Goal: Task Accomplishment & Management: Manage account settings

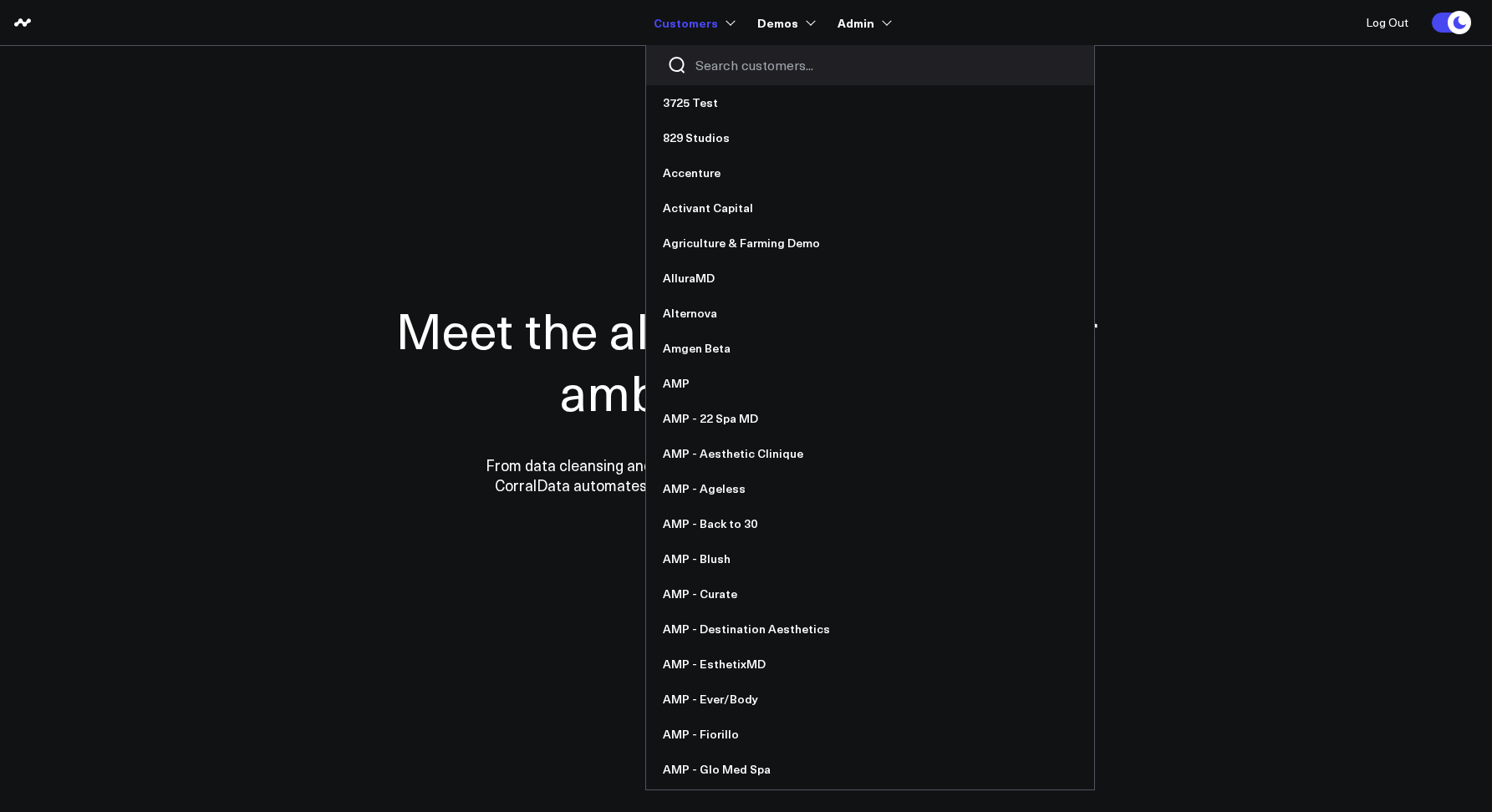
click at [720, 73] on input "Search customers input" at bounding box center [884, 65] width 378 height 18
type input "p"
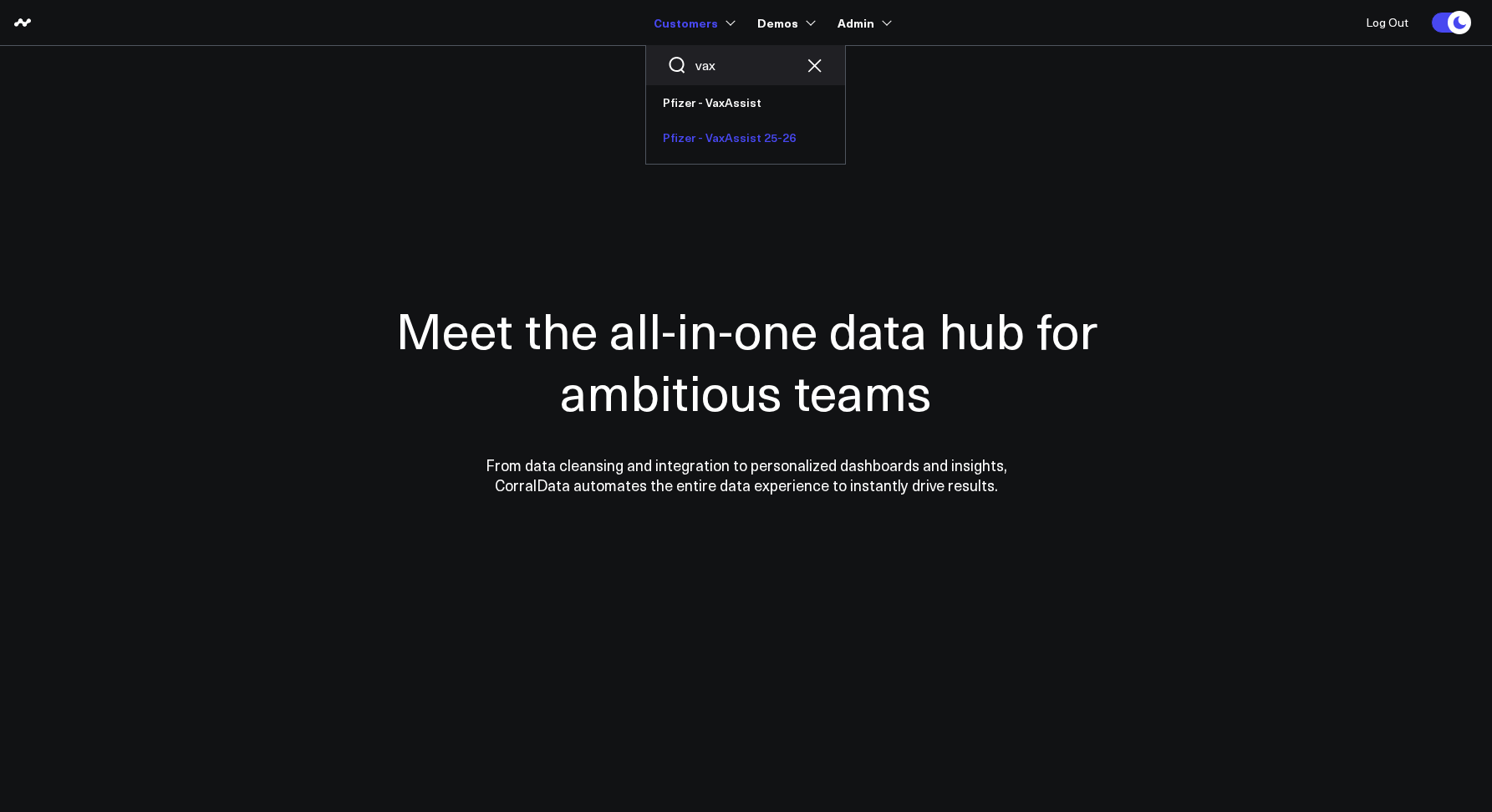
type input "vax"
click at [719, 131] on link "Pfizer - VaxAssist 25-26" at bounding box center [746, 137] width 199 height 35
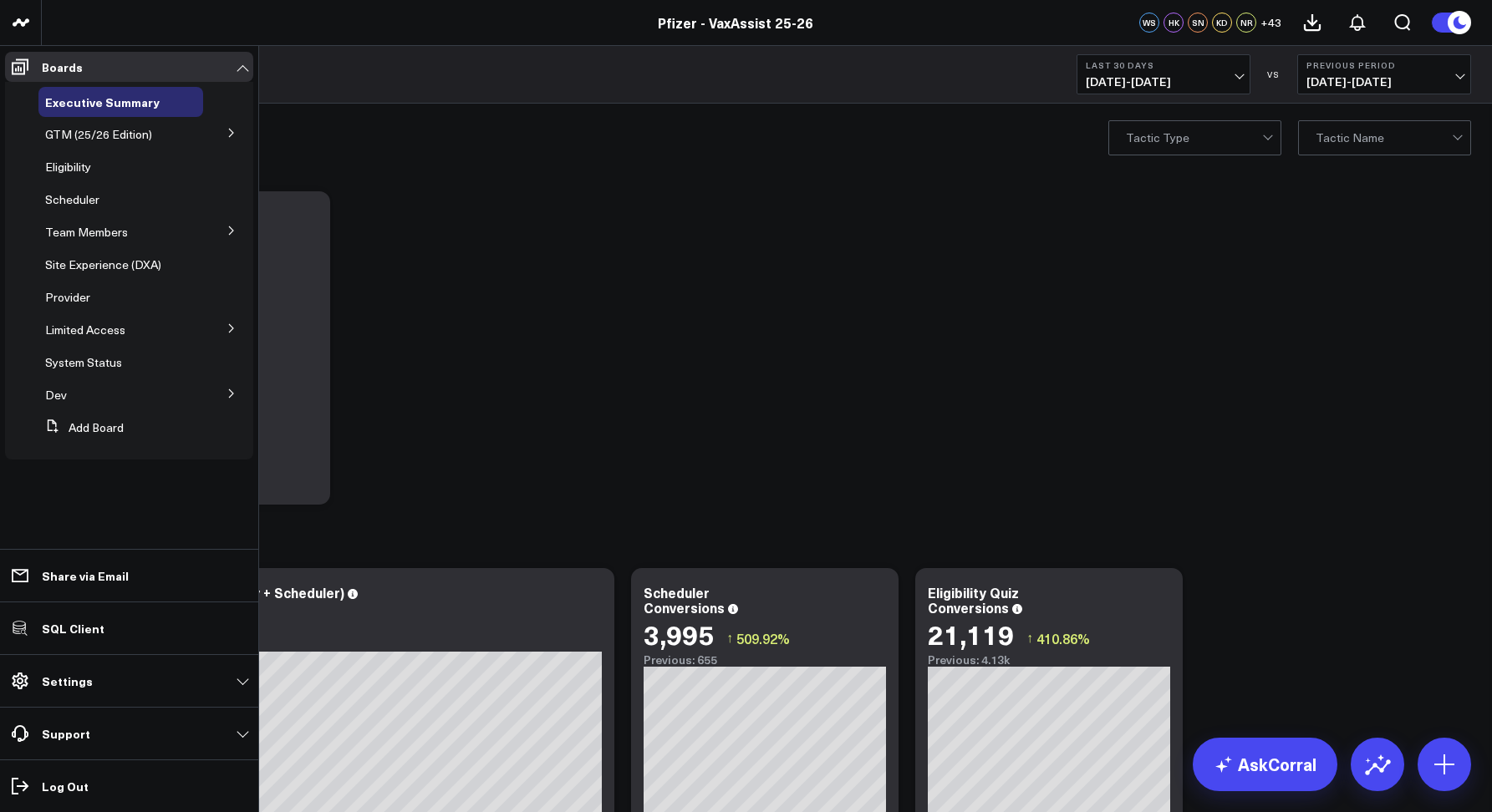
click at [227, 330] on icon at bounding box center [232, 328] width 10 height 10
click at [173, 360] on icon at bounding box center [174, 360] width 3 height 3
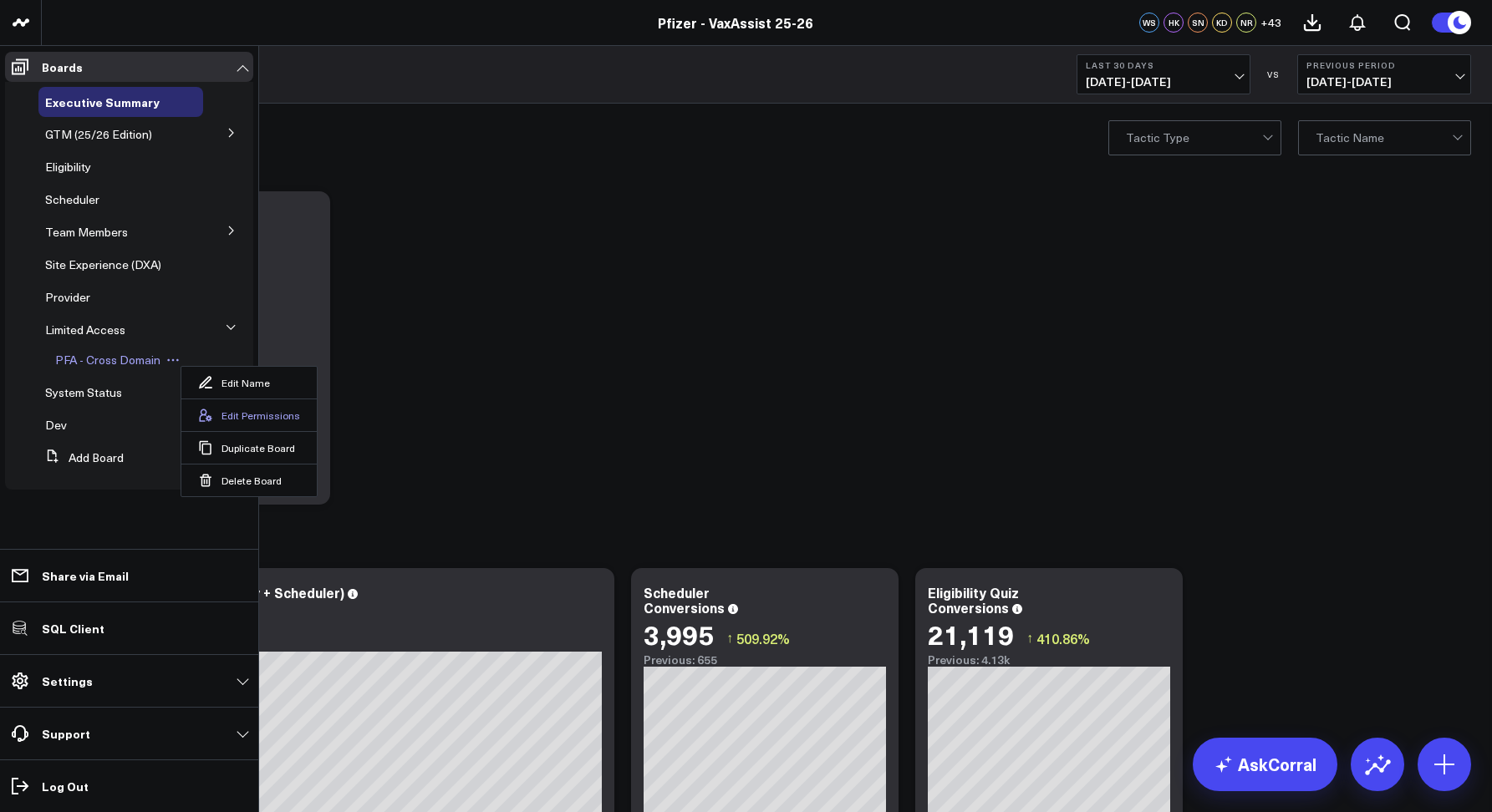
click at [241, 423] on button "Edit Permissions" at bounding box center [249, 415] width 135 height 32
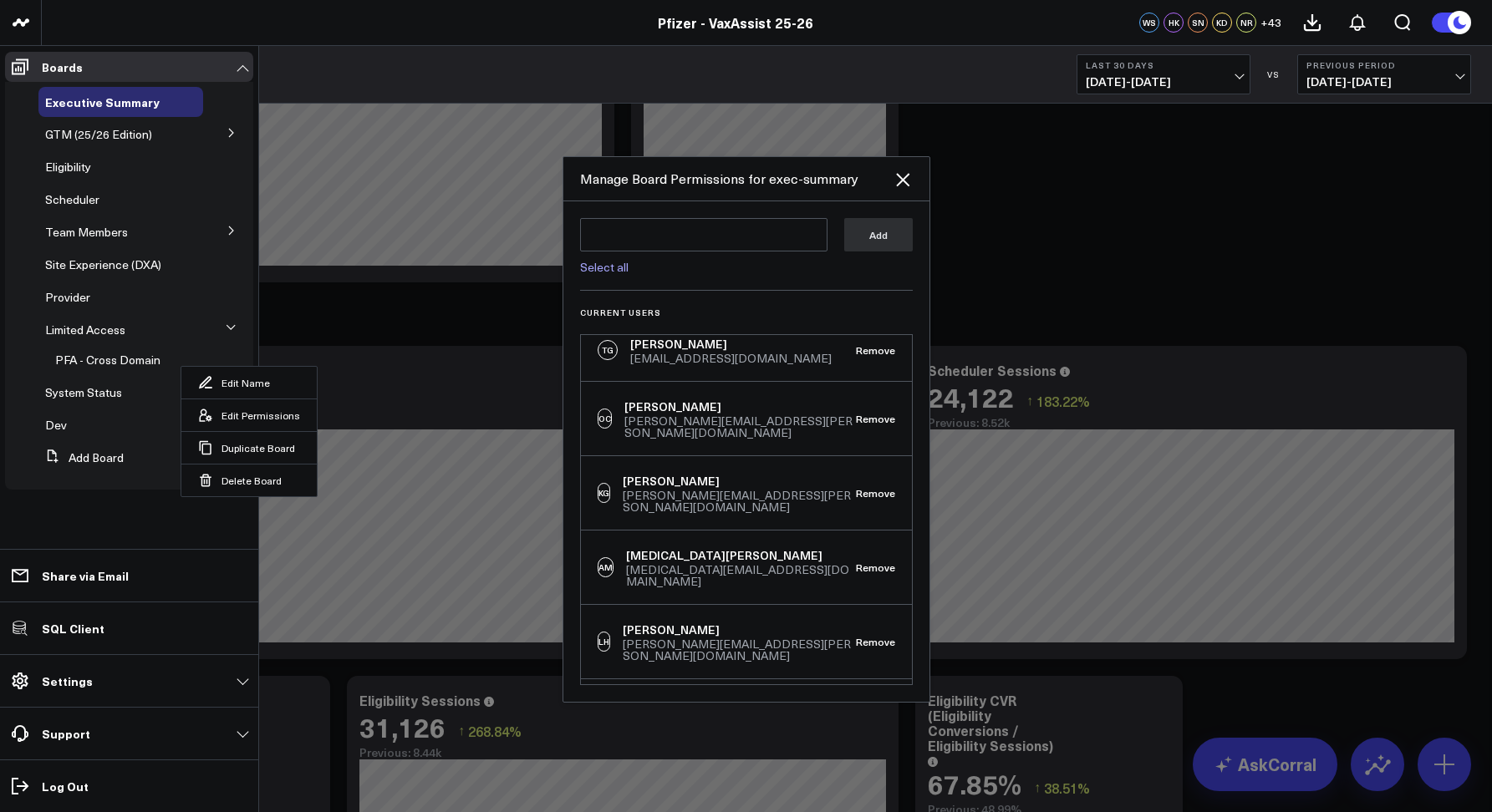
scroll to position [916, 0]
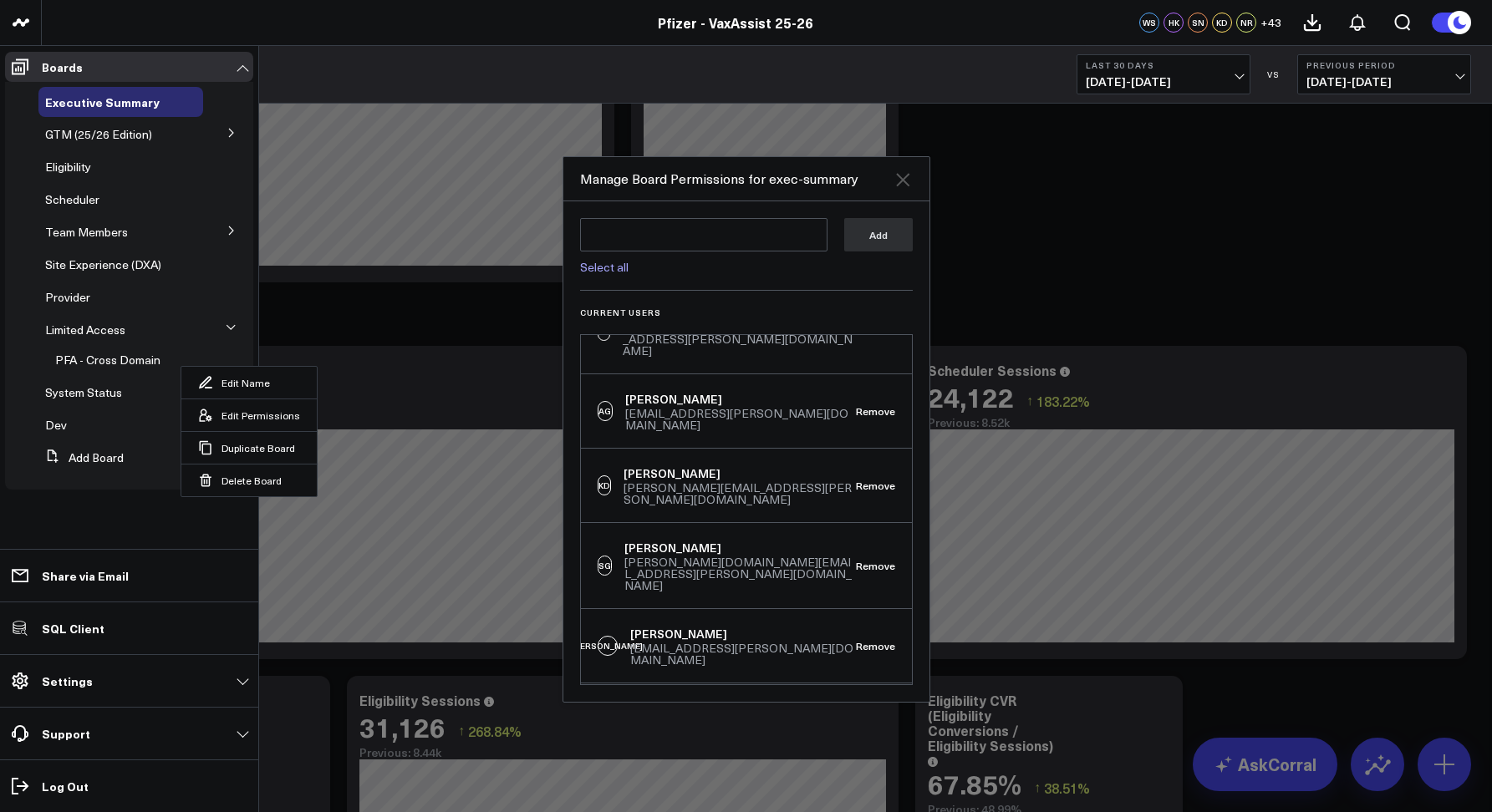
click at [910, 177] on icon "Close" at bounding box center [902, 179] width 20 height 20
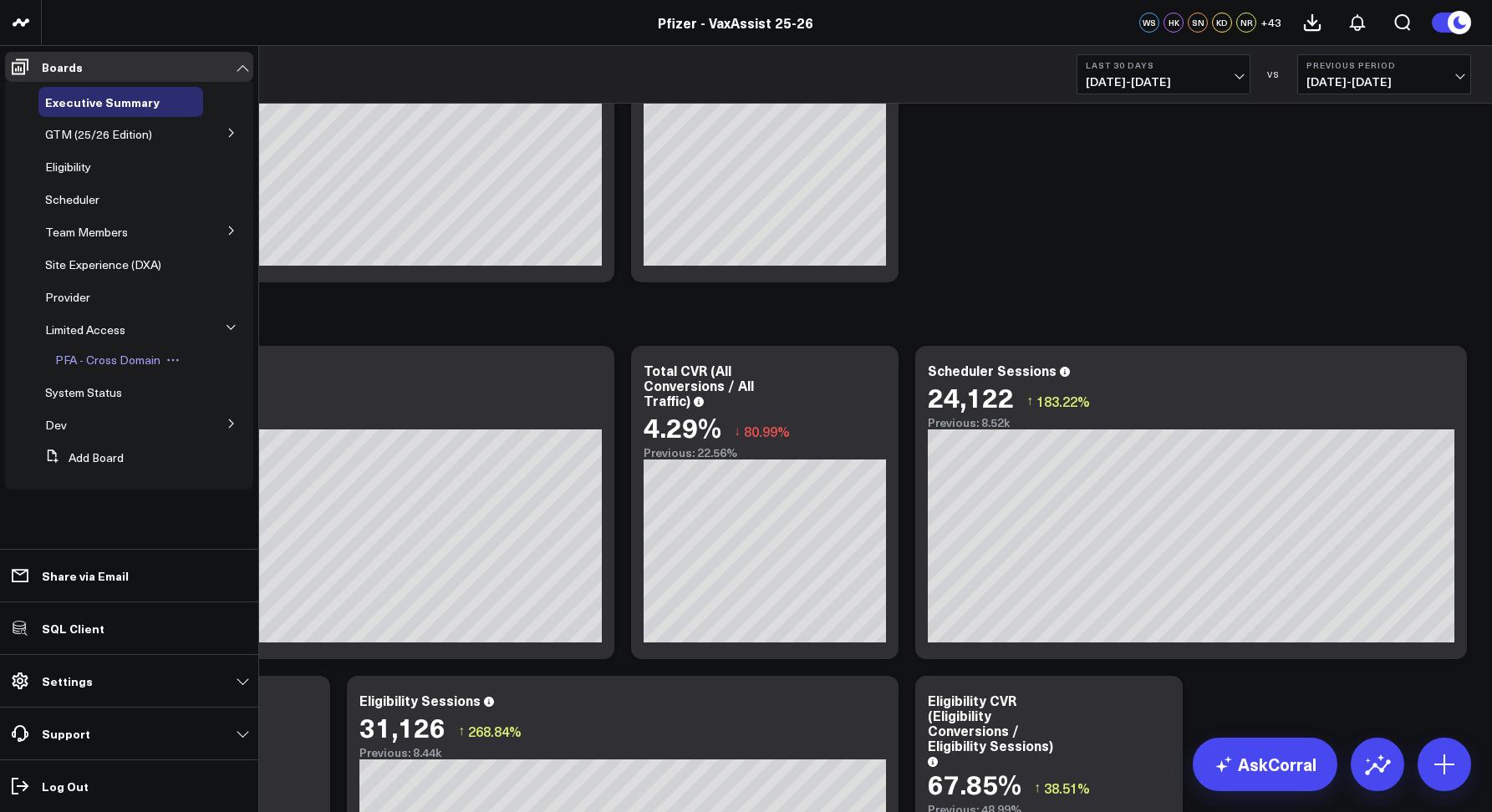
click at [139, 358] on span "PFA - Cross Domain" at bounding box center [108, 359] width 105 height 16
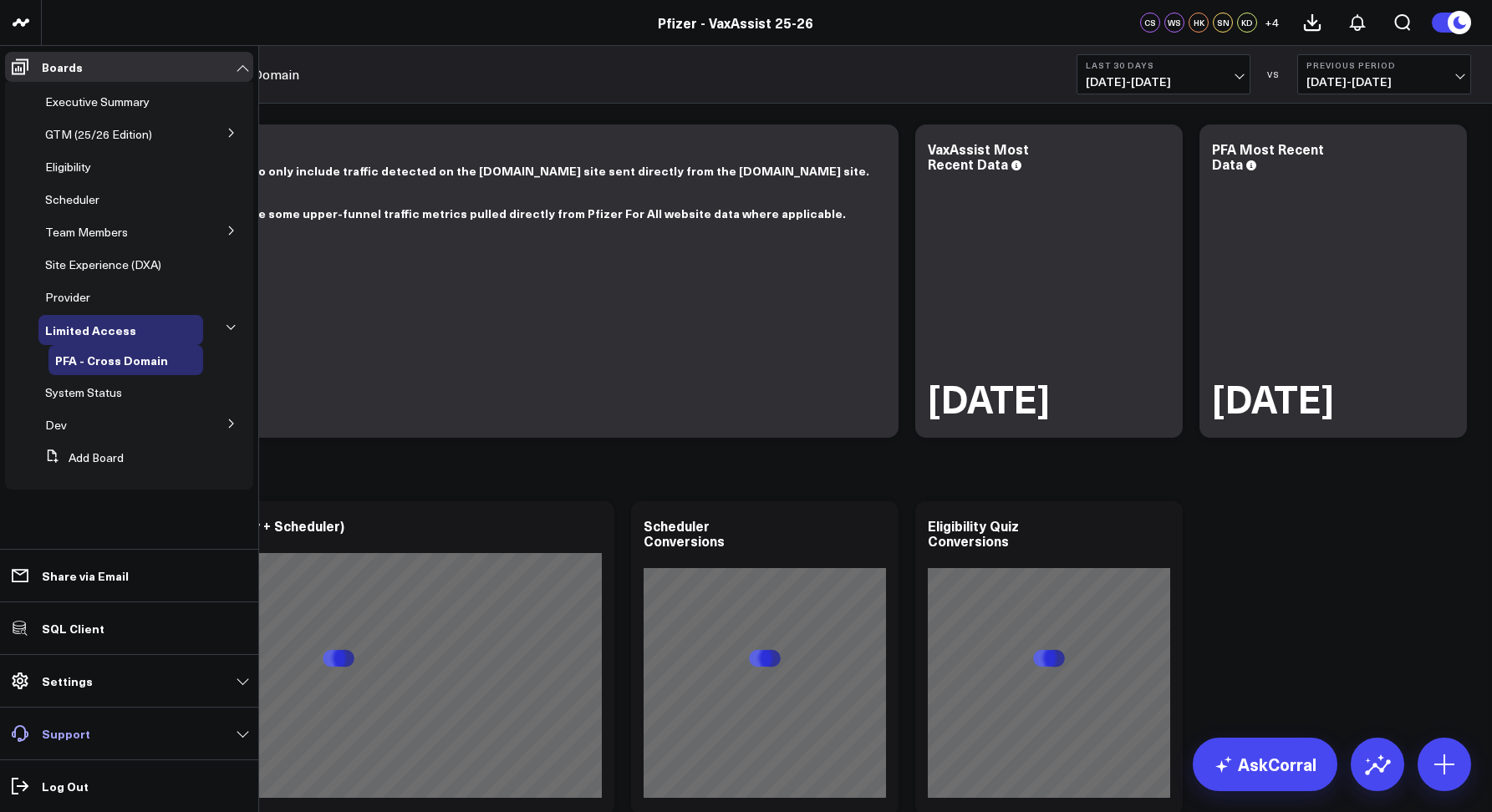
click at [68, 721] on link "Support" at bounding box center [129, 734] width 248 height 30
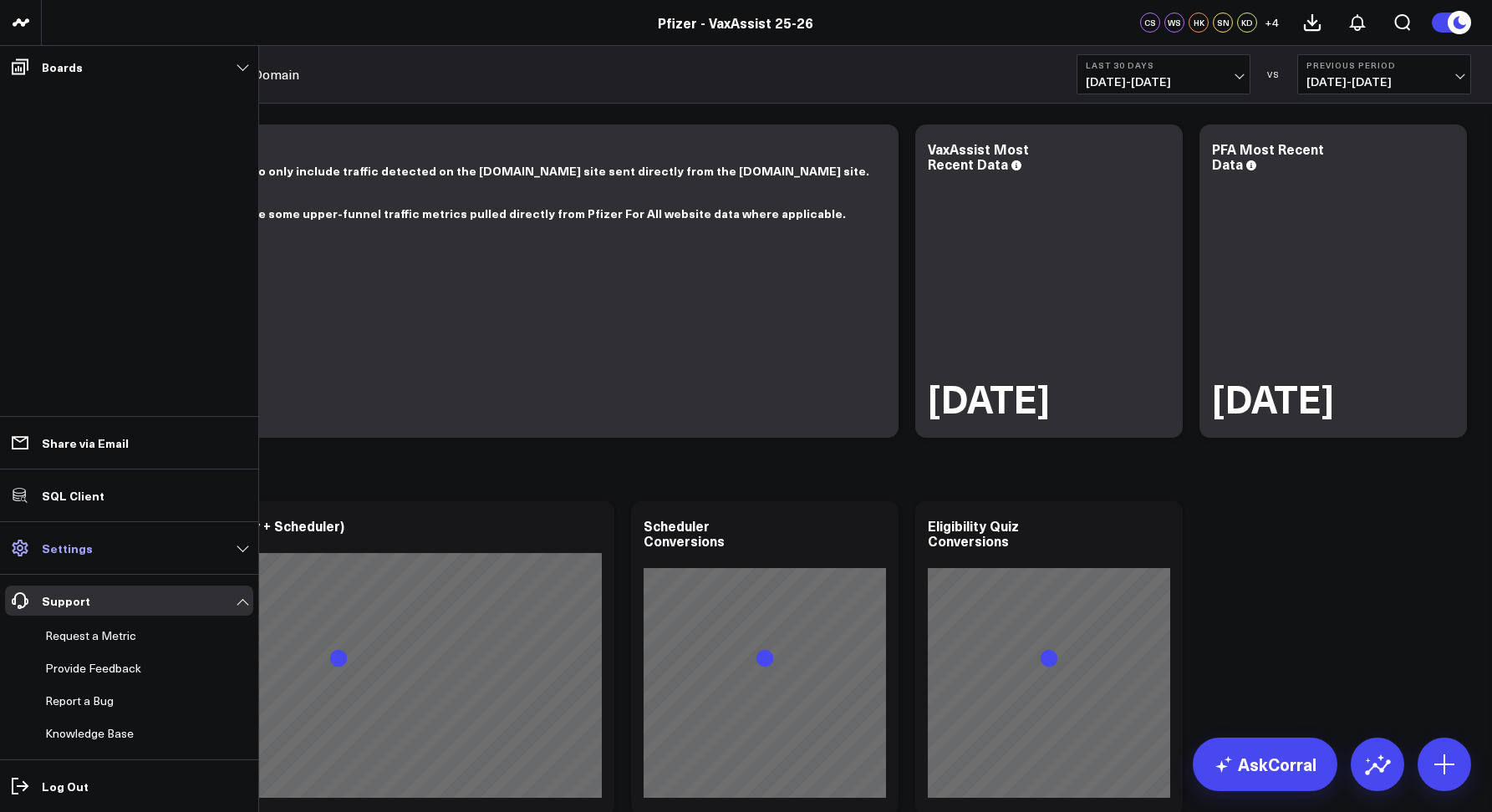
click at [72, 558] on link "Settings" at bounding box center [129, 548] width 248 height 30
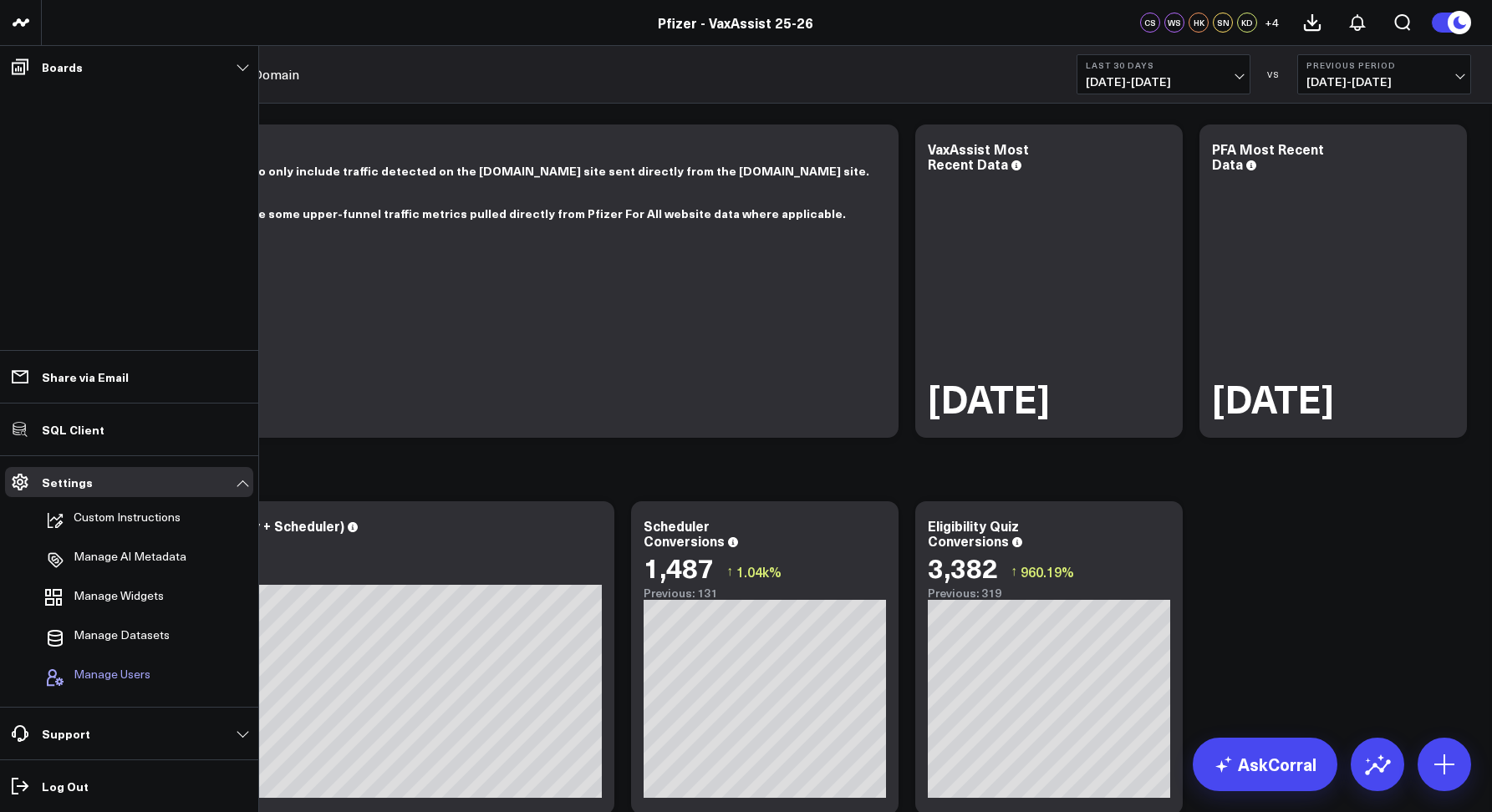
click at [96, 685] on span "Manage Users" at bounding box center [112, 677] width 77 height 20
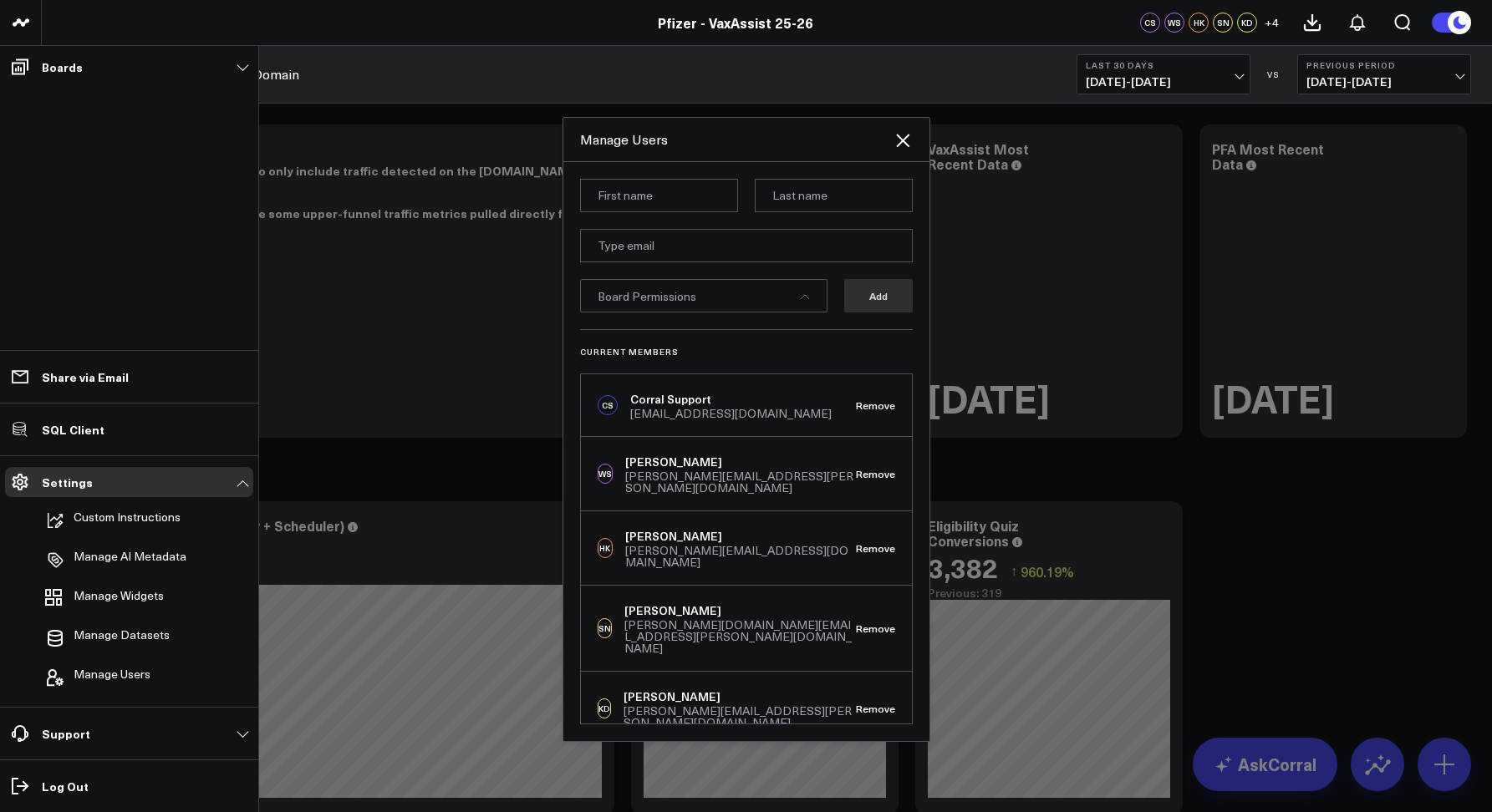
click at [701, 357] on div "Current Members [PERSON_NAME] Support [EMAIL_ADDRESS][DOMAIN_NAME] Remove WS [P…" at bounding box center [746, 526] width 333 height 396
click at [722, 345] on div "Current Members [PERSON_NAME] Support [EMAIL_ADDRESS][DOMAIN_NAME] Remove WS [P…" at bounding box center [746, 526] width 333 height 396
click at [901, 141] on icon "Close" at bounding box center [903, 140] width 13 height 13
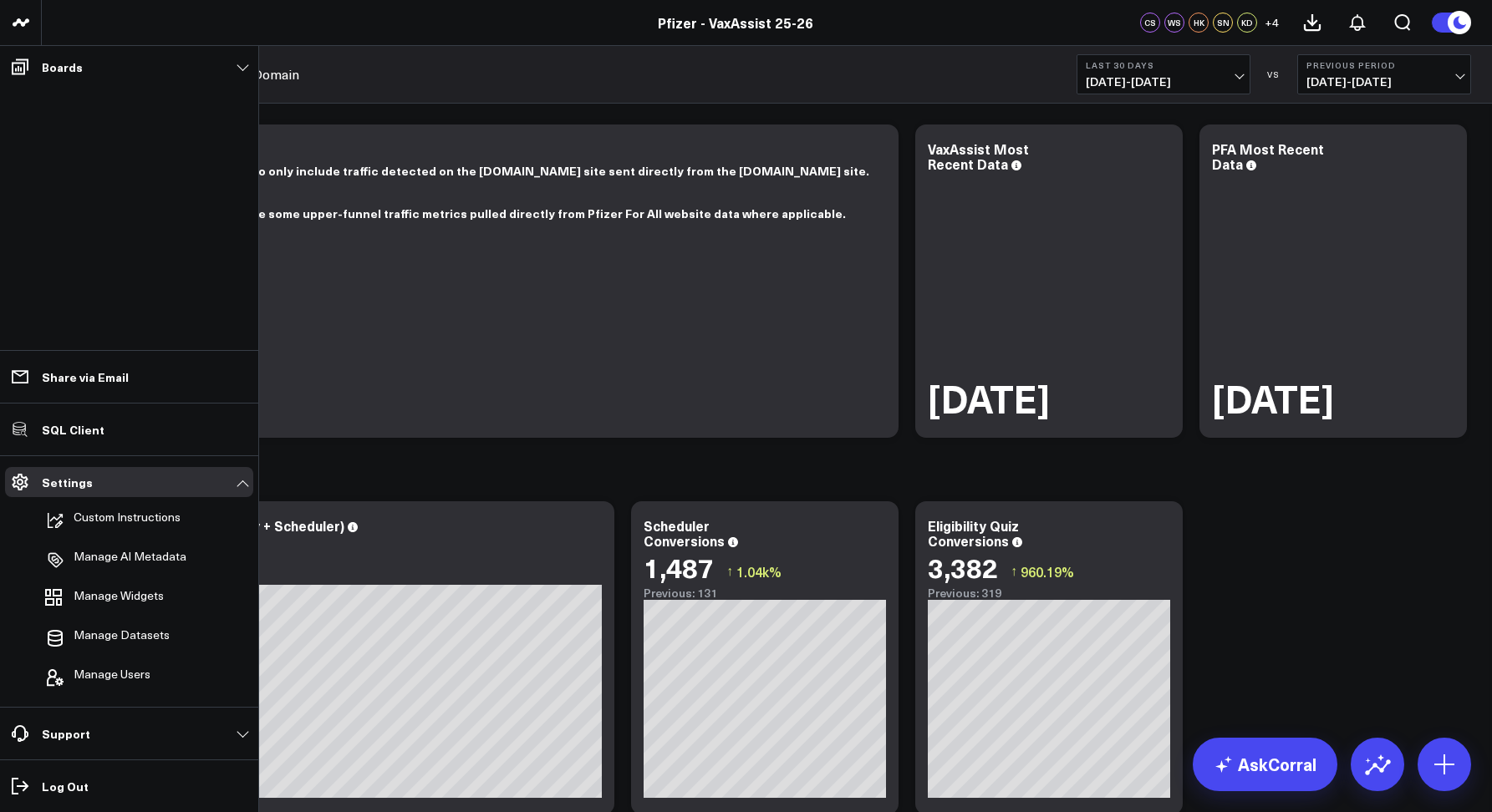
click at [58, 166] on ul "Boards Executive Summary GTM (25/26 Edition) Portfolio [MEDICAL_DATA] RSV RSV M…" at bounding box center [129, 429] width 258 height 766
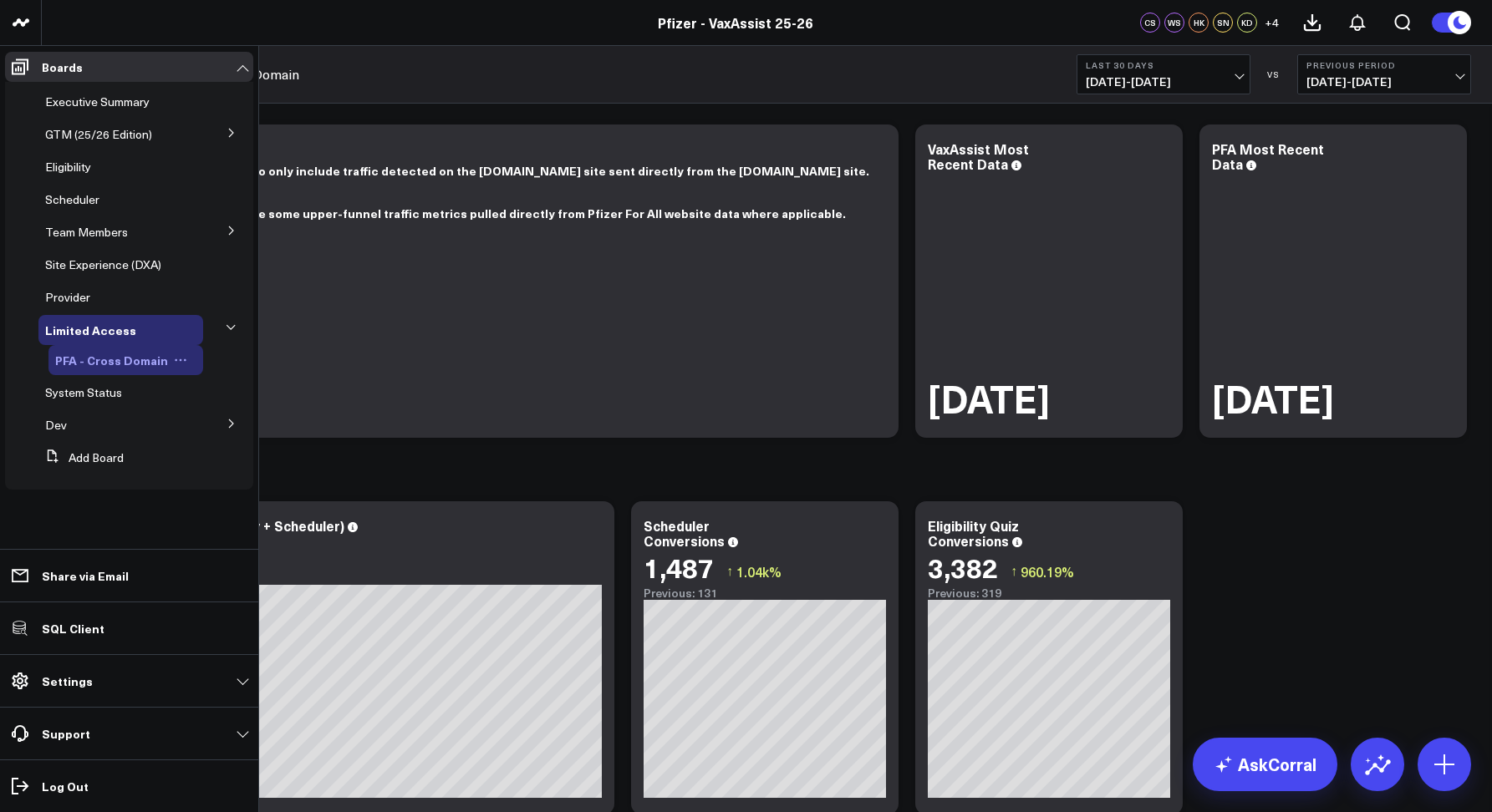
click at [168, 355] on button at bounding box center [180, 360] width 25 height 13
click at [234, 413] on button "Edit Permissions" at bounding box center [254, 415] width 135 height 32
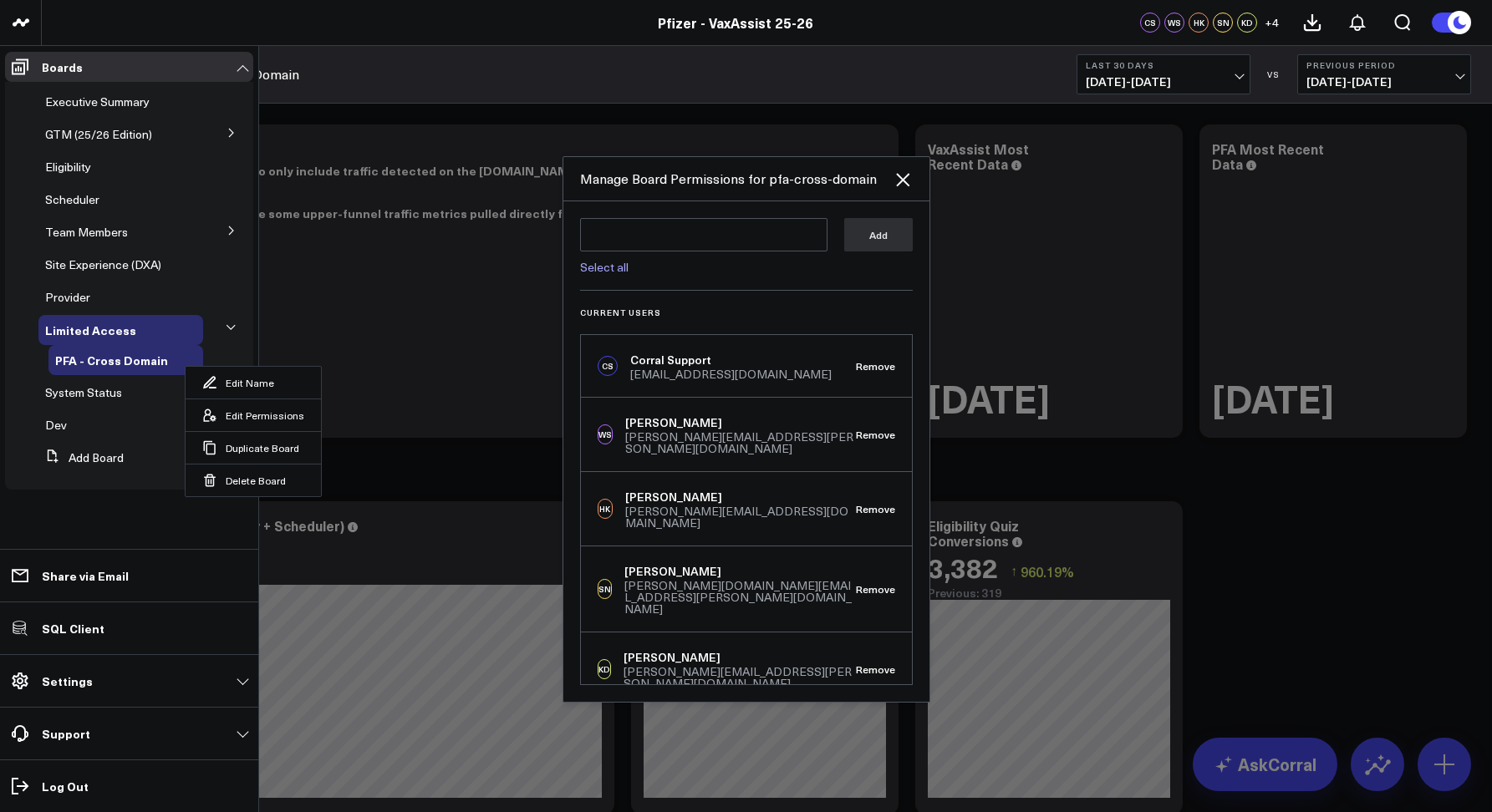
click at [720, 294] on div "Select all Add Current Users [PERSON_NAME] Support [EMAIL_ADDRESS][DOMAIN_NAME]…" at bounding box center [746, 451] width 366 height 500
click at [600, 240] on textarea at bounding box center [703, 234] width 247 height 33
type textarea "s"
type textarea "j"
type textarea "@[PERSON_NAME]"
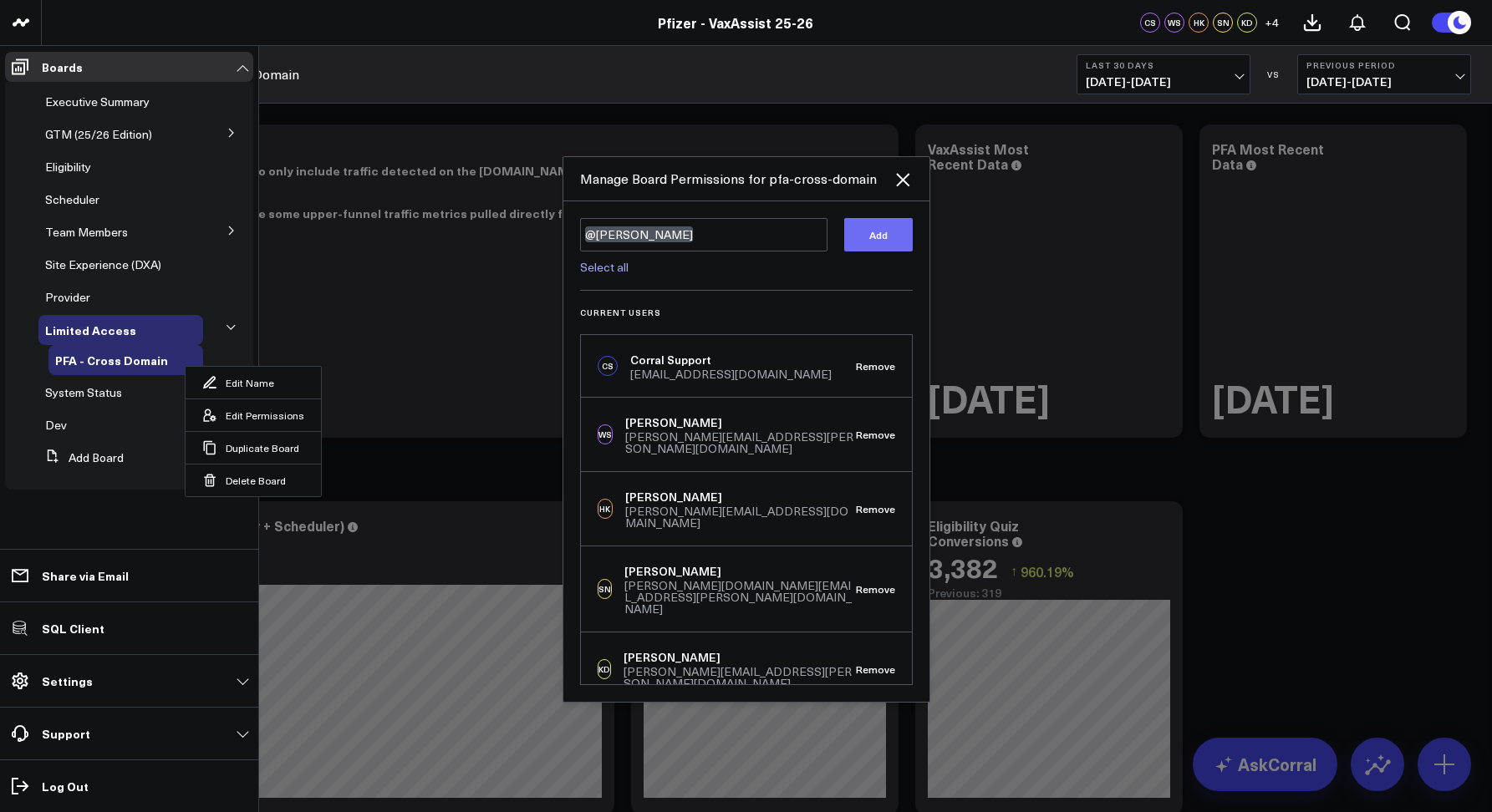
click at [849, 248] on button "Add" at bounding box center [878, 234] width 69 height 33
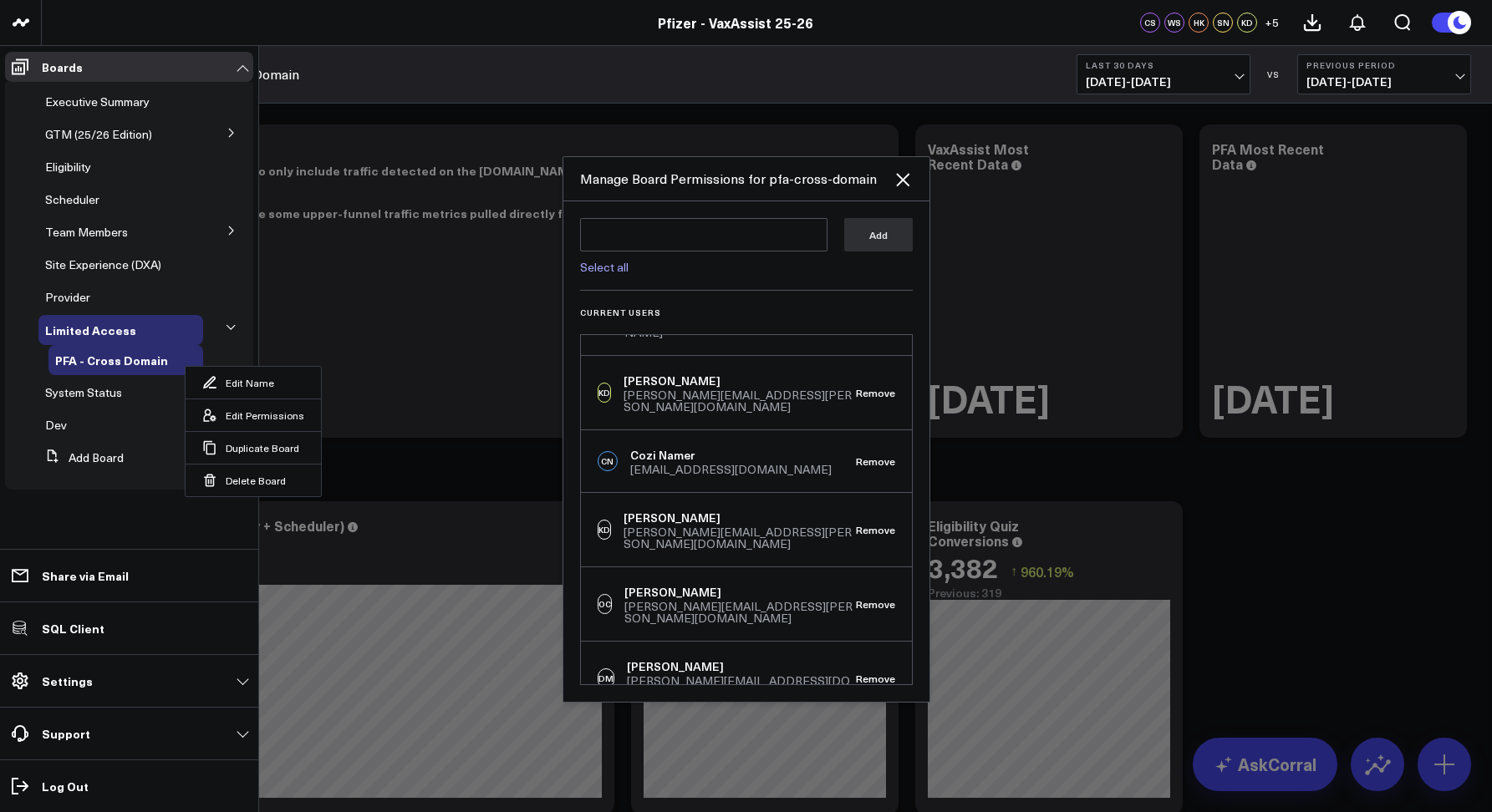
scroll to position [4, 0]
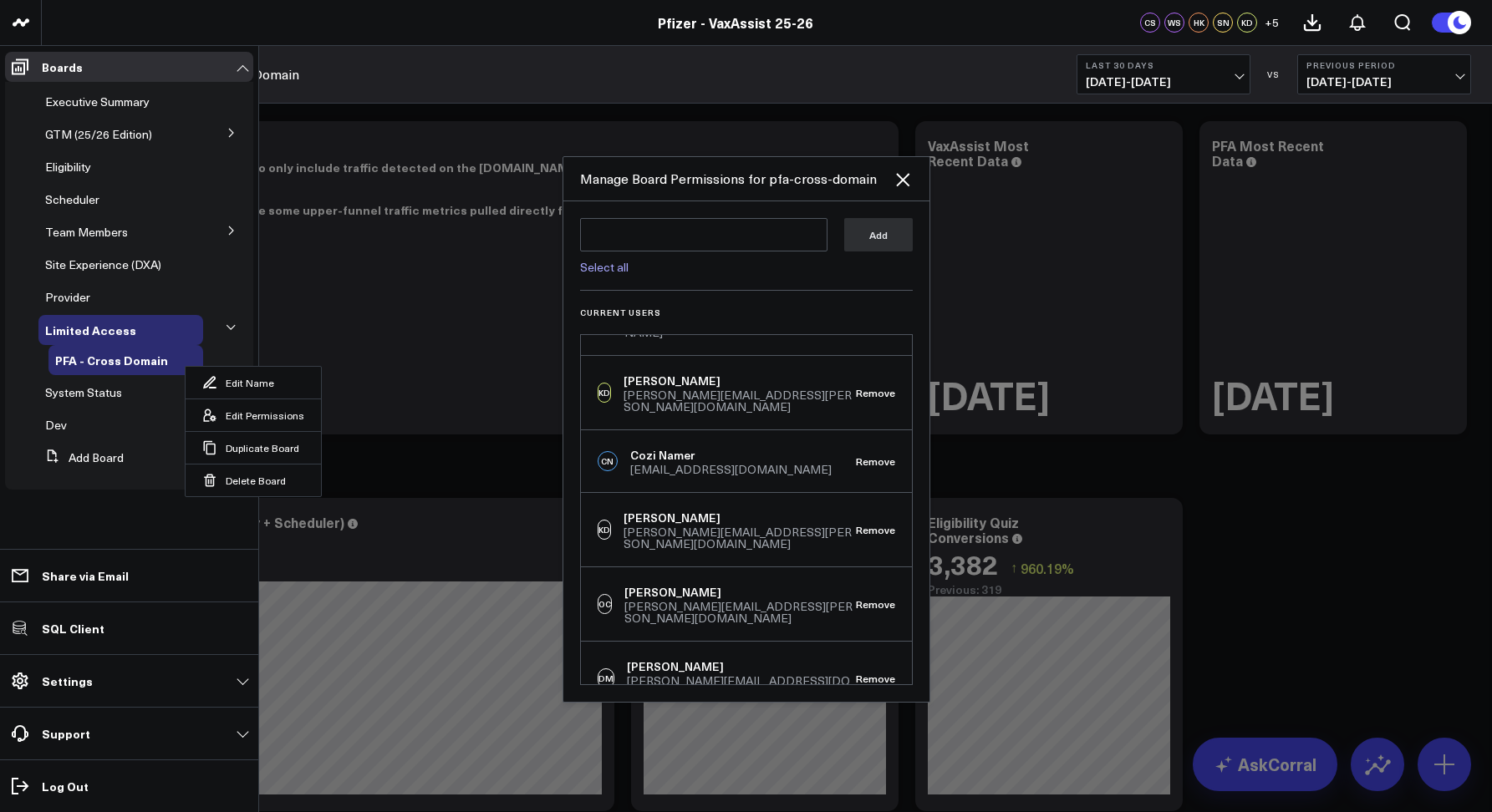
click at [453, 305] on div at bounding box center [746, 406] width 1492 height 812
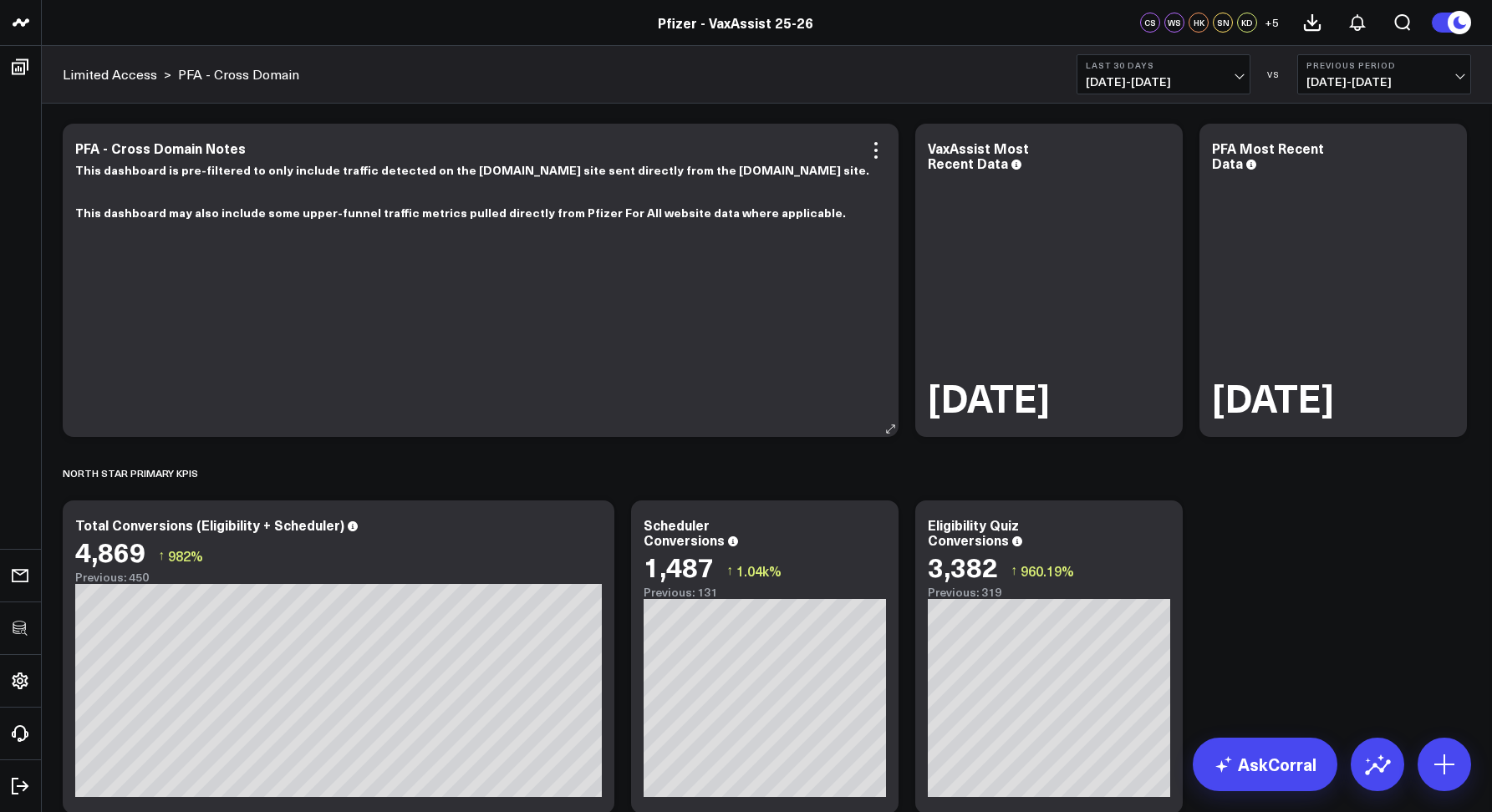
scroll to position [0, 0]
